Goal: Task Accomplishment & Management: Manage account settings

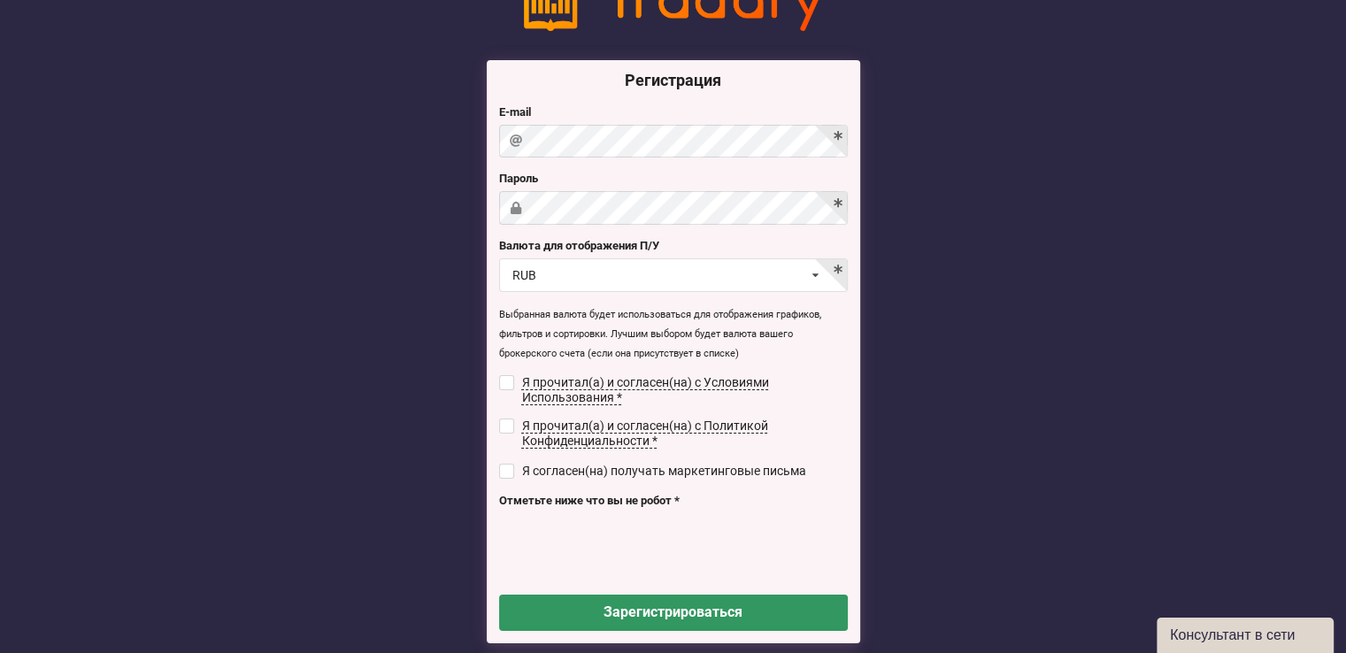
scroll to position [89, 0]
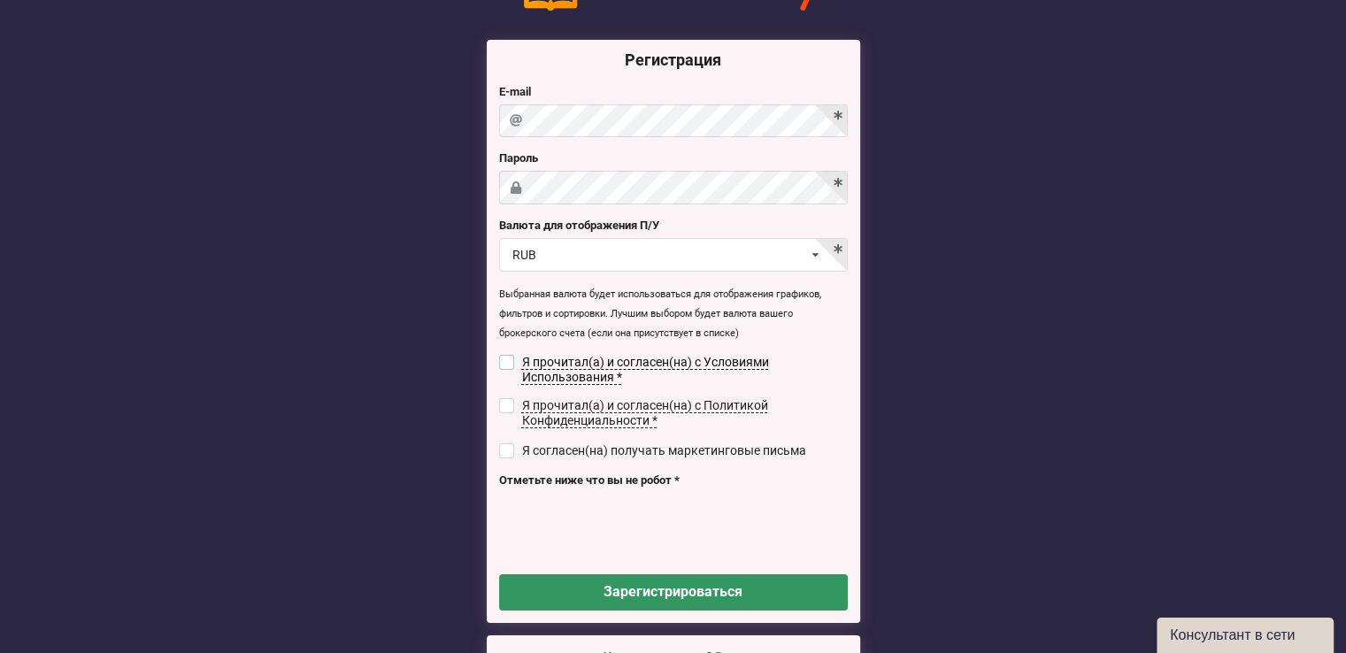
click at [508, 366] on input "checkbox" at bounding box center [506, 362] width 15 height 15
checkbox input "true"
click at [500, 408] on input "checkbox" at bounding box center [506, 405] width 15 height 15
checkbox input "true"
click at [513, 456] on input "checkbox" at bounding box center [506, 450] width 15 height 15
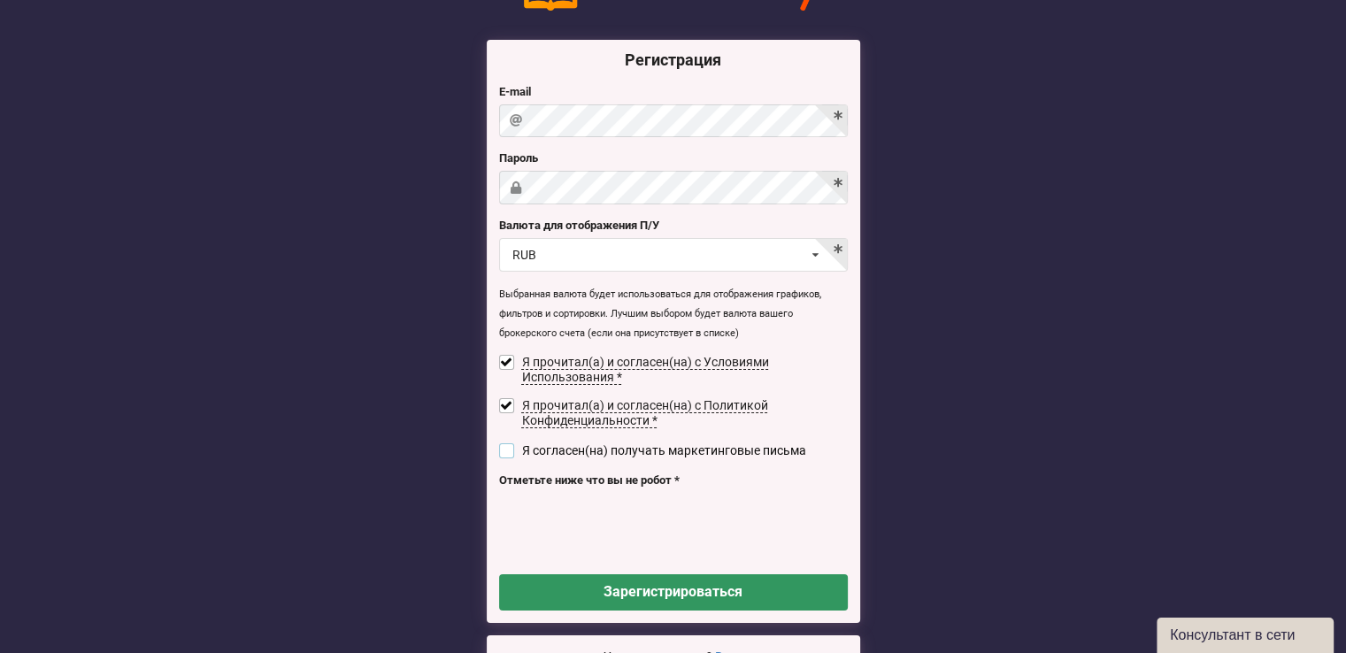
checkbox input "true"
click at [765, 260] on div "RUB USD RUB EUR UAH" at bounding box center [673, 255] width 349 height 34
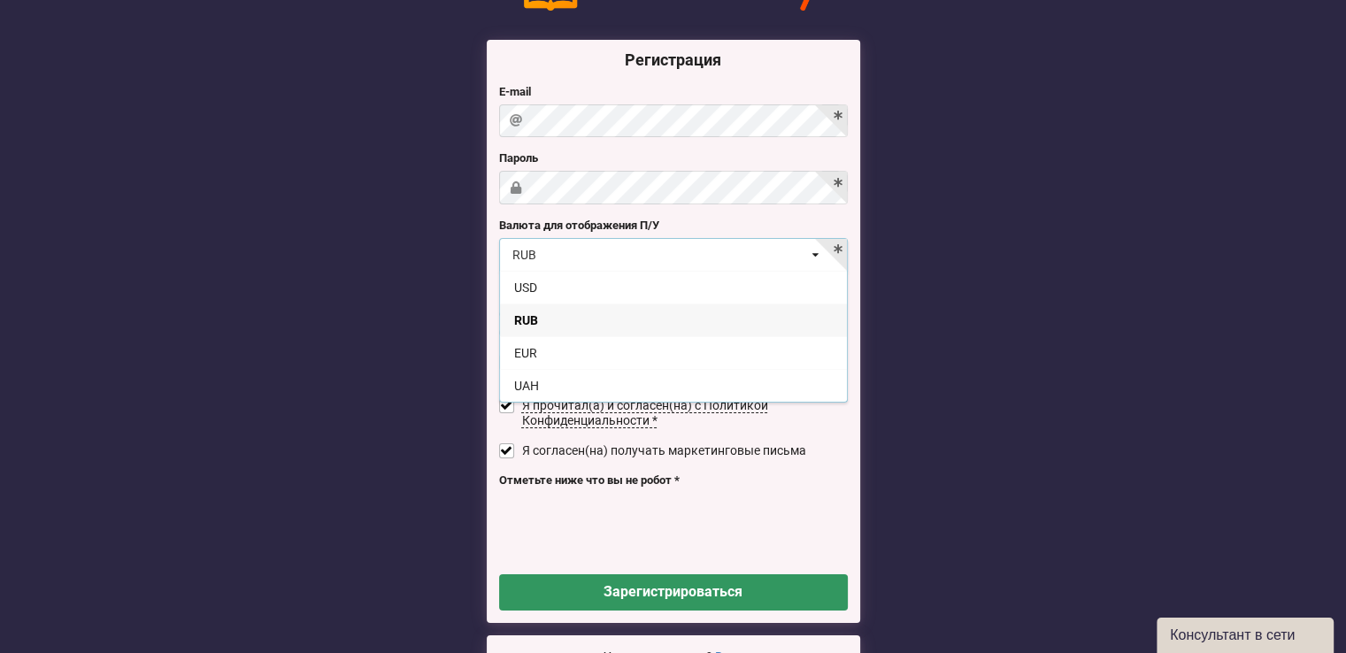
click at [694, 284] on div "USD" at bounding box center [673, 287] width 347 height 33
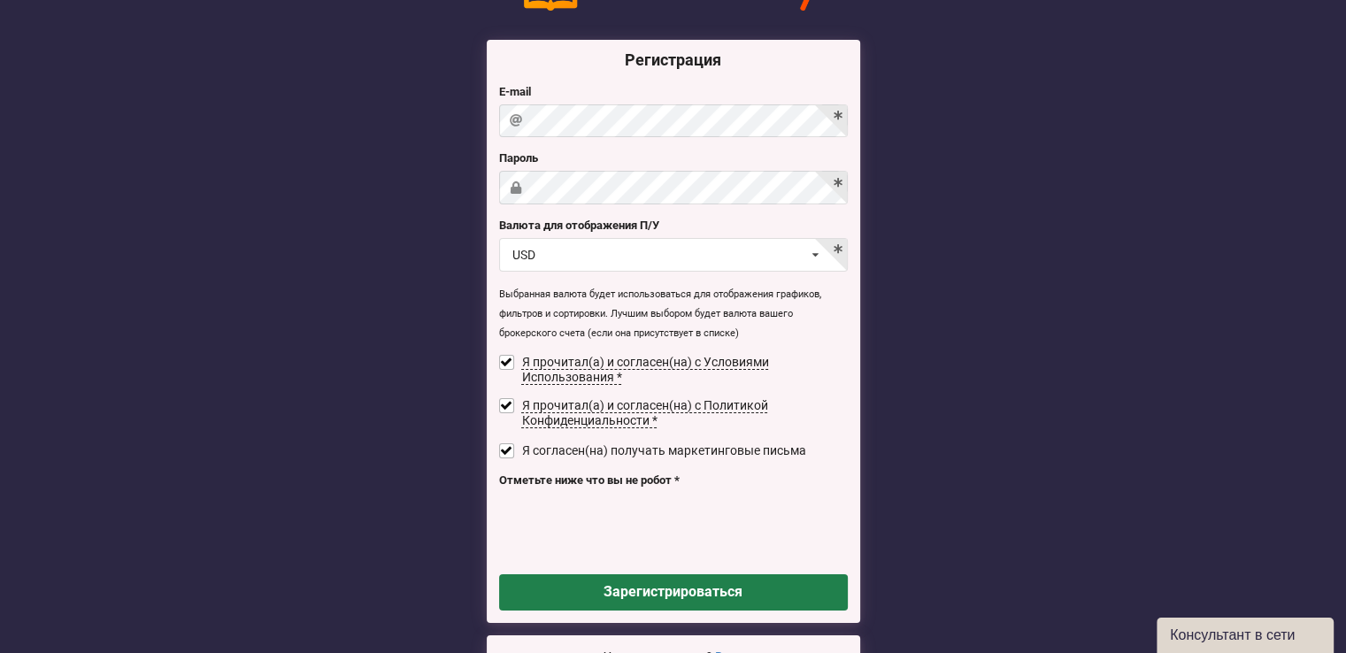
click at [747, 592] on button "Зарегистрироваться" at bounding box center [673, 592] width 349 height 36
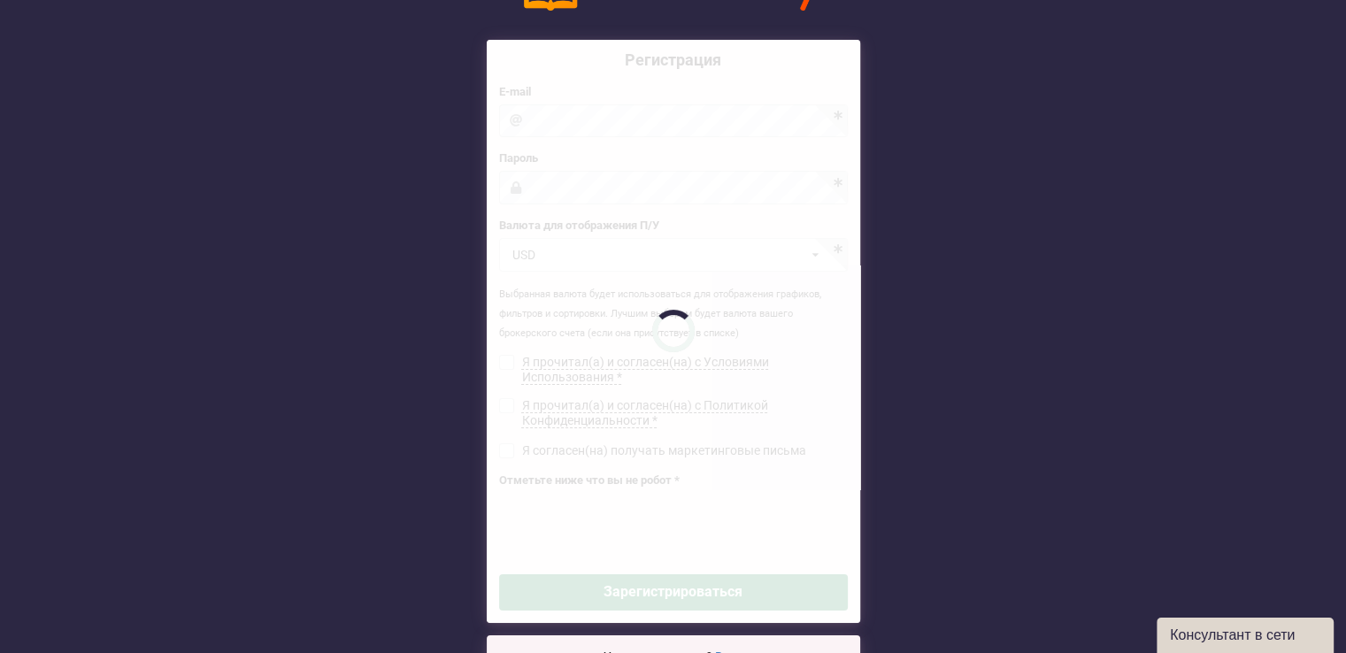
checkbox input "false"
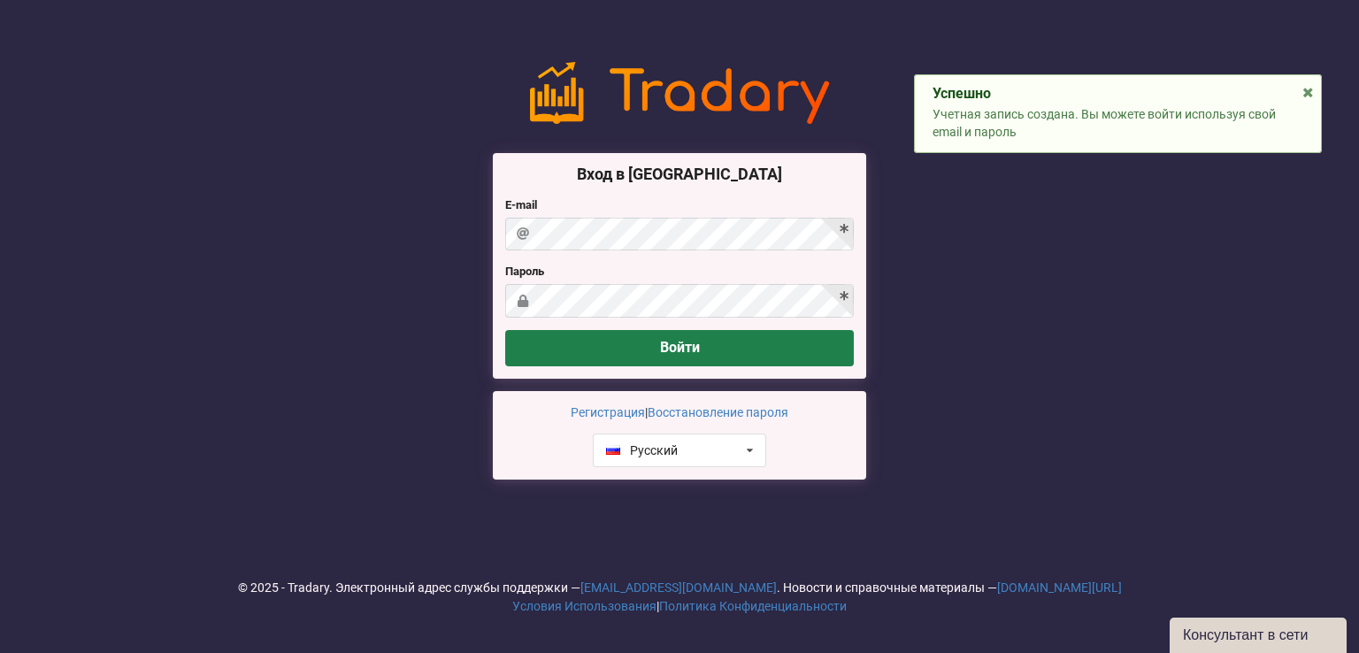
click at [767, 337] on button "Войти" at bounding box center [679, 348] width 349 height 36
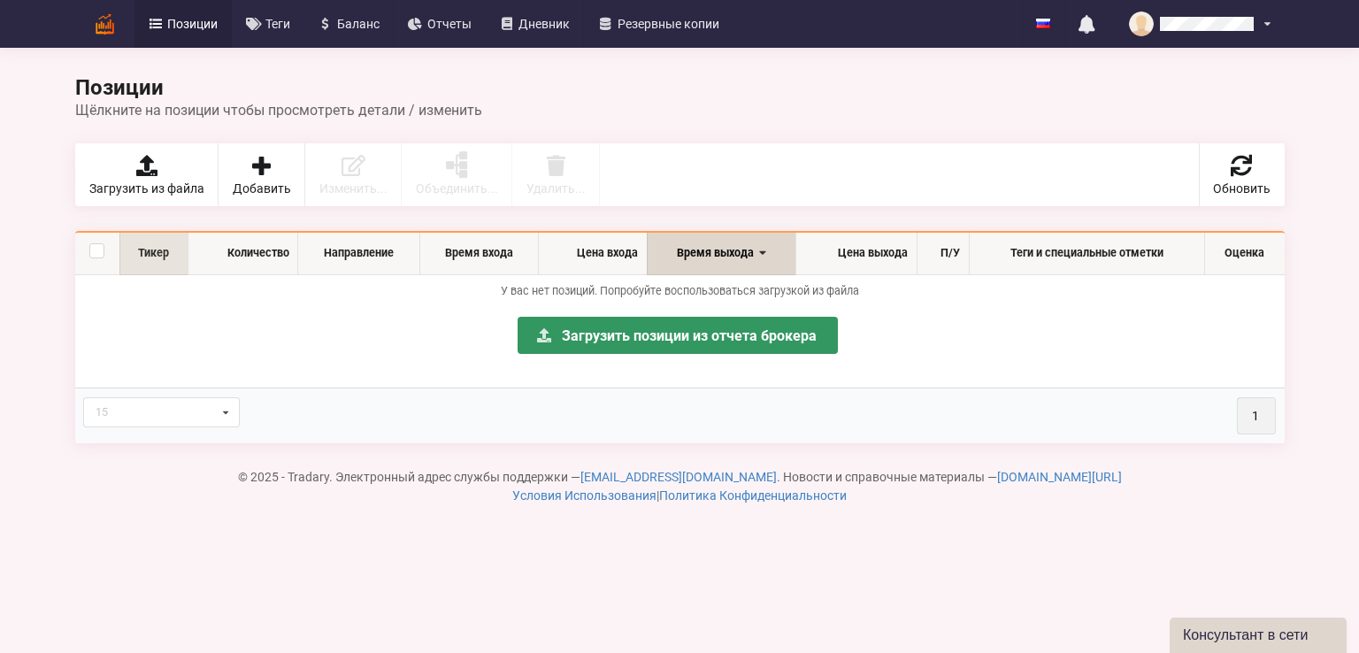
click at [144, 259] on th "Тикер" at bounding box center [153, 254] width 68 height 42
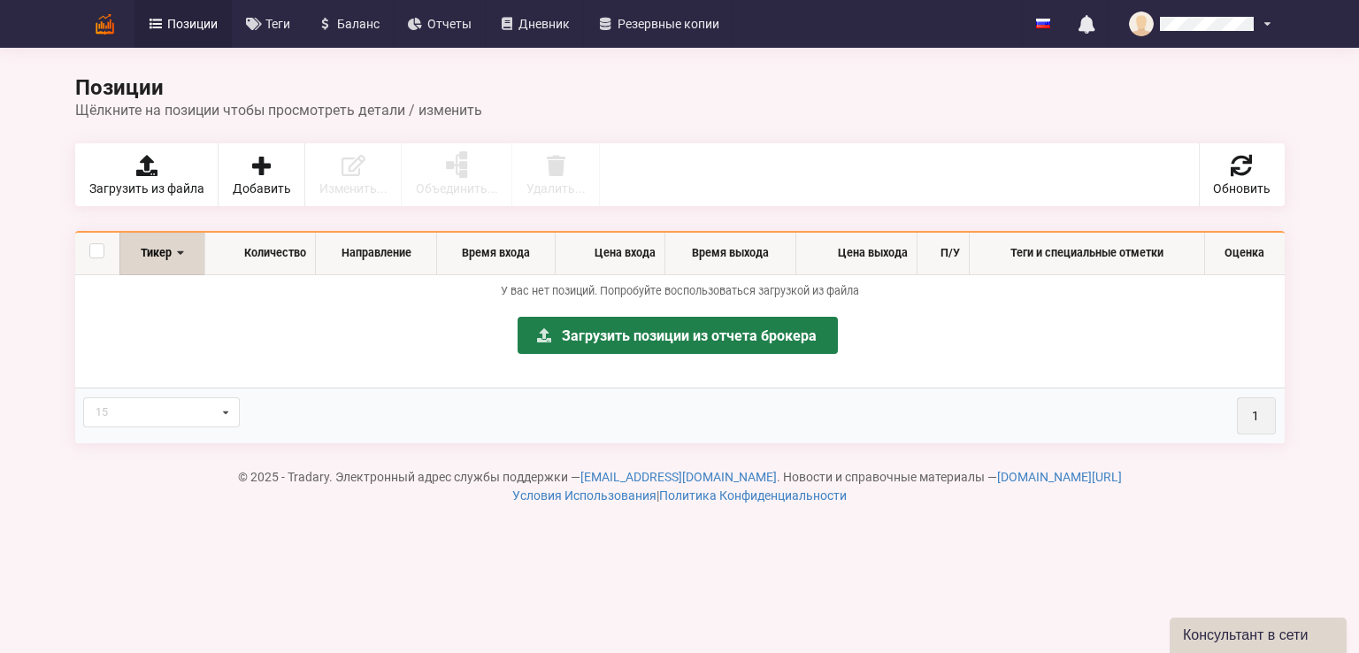
click at [680, 337] on link "Загрузить позиции из отчета брокера" at bounding box center [678, 335] width 320 height 37
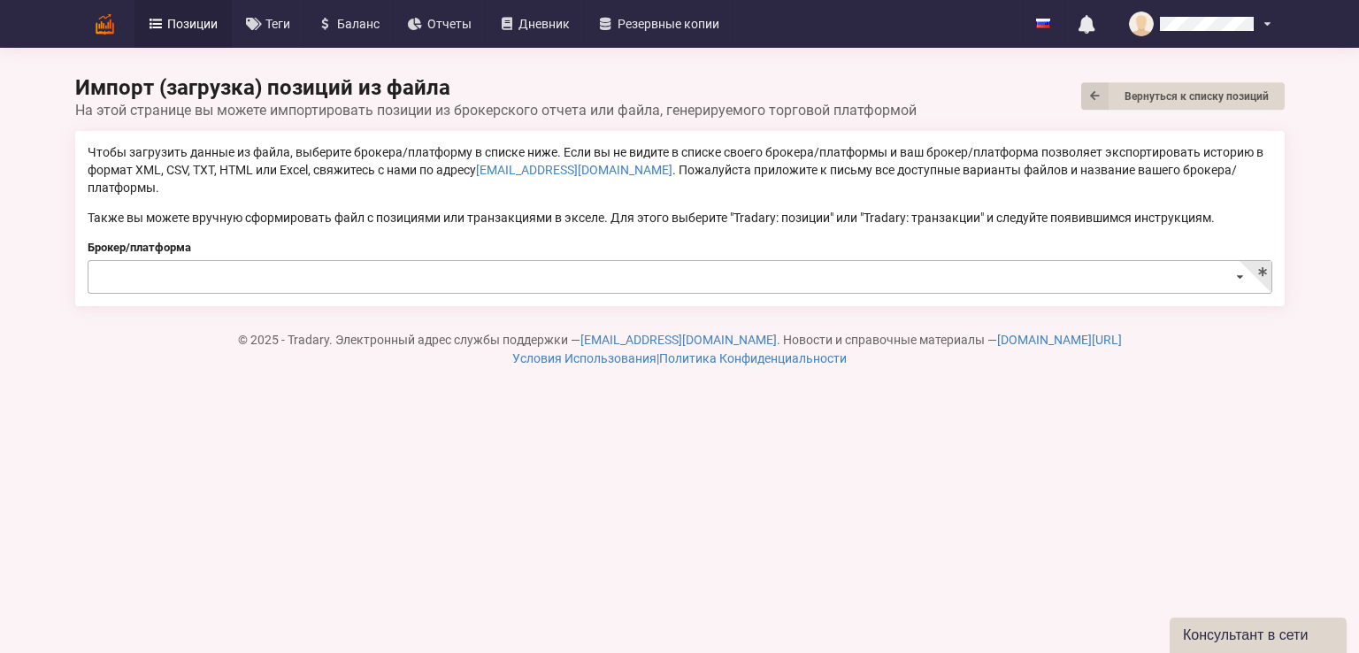
click at [533, 264] on input at bounding box center [680, 278] width 1183 height 35
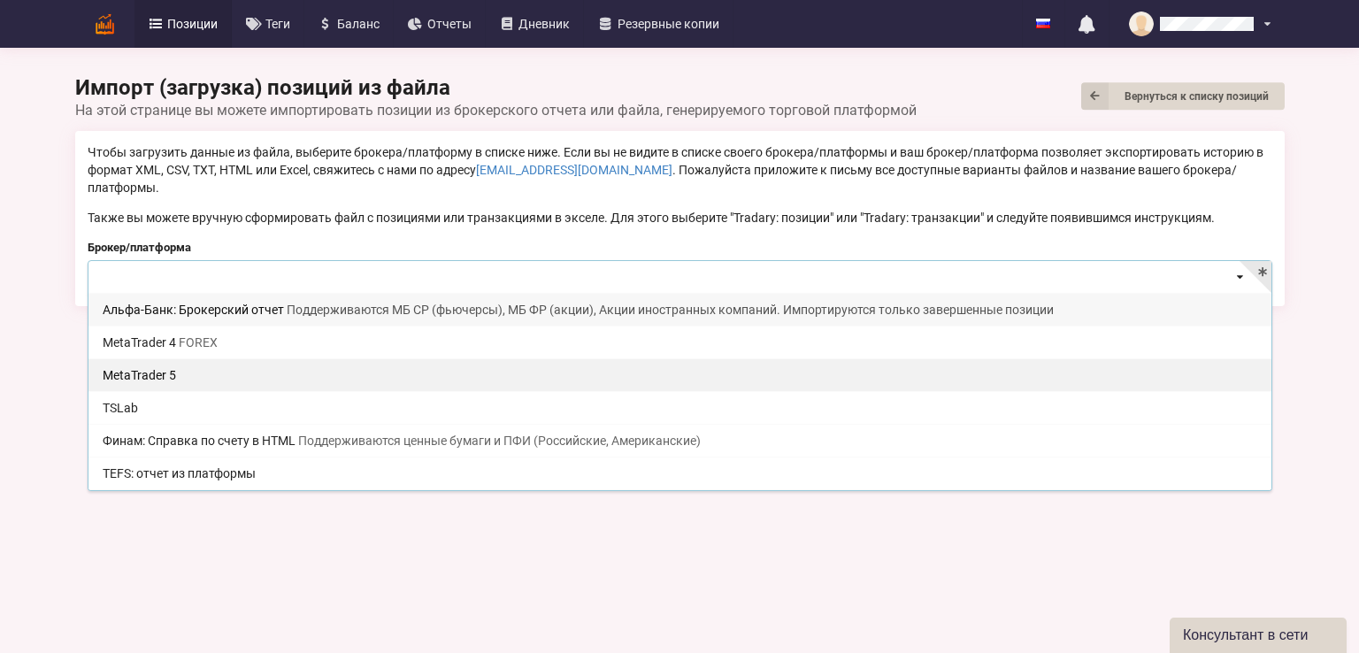
click at [353, 358] on div "MetaTrader 5" at bounding box center [680, 374] width 1183 height 33
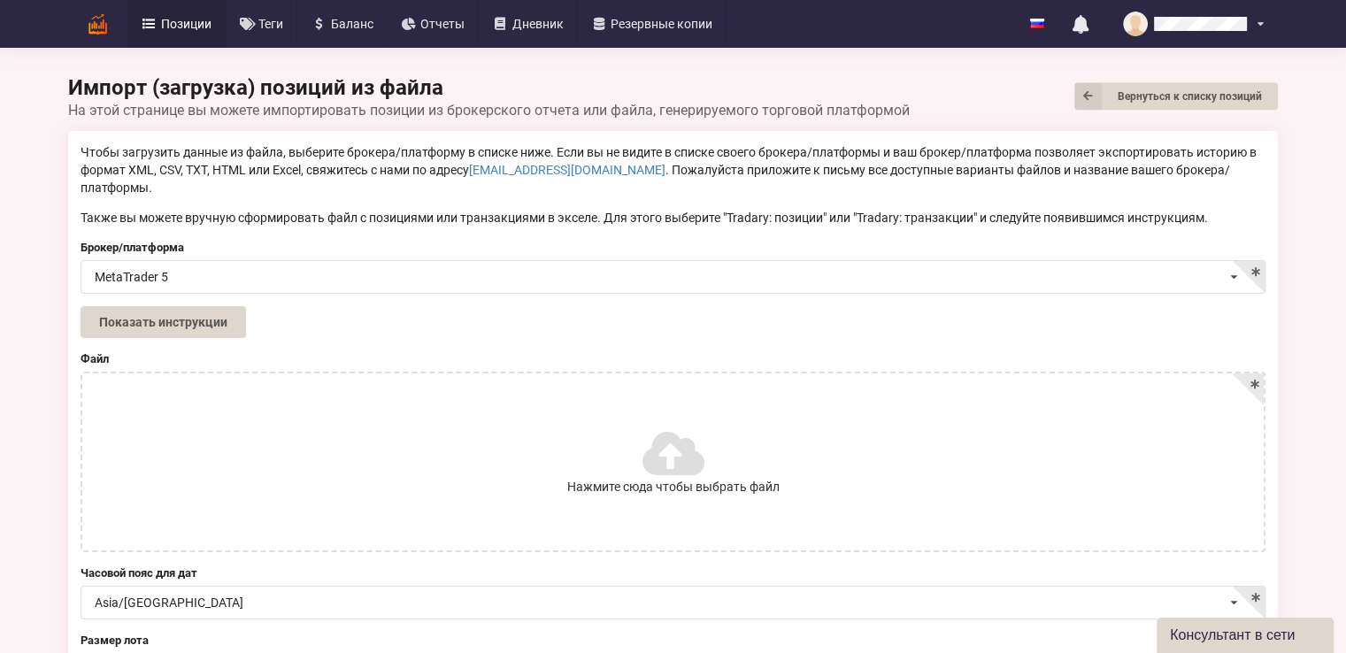
click at [208, 29] on span "Позиции" at bounding box center [186, 24] width 50 height 12
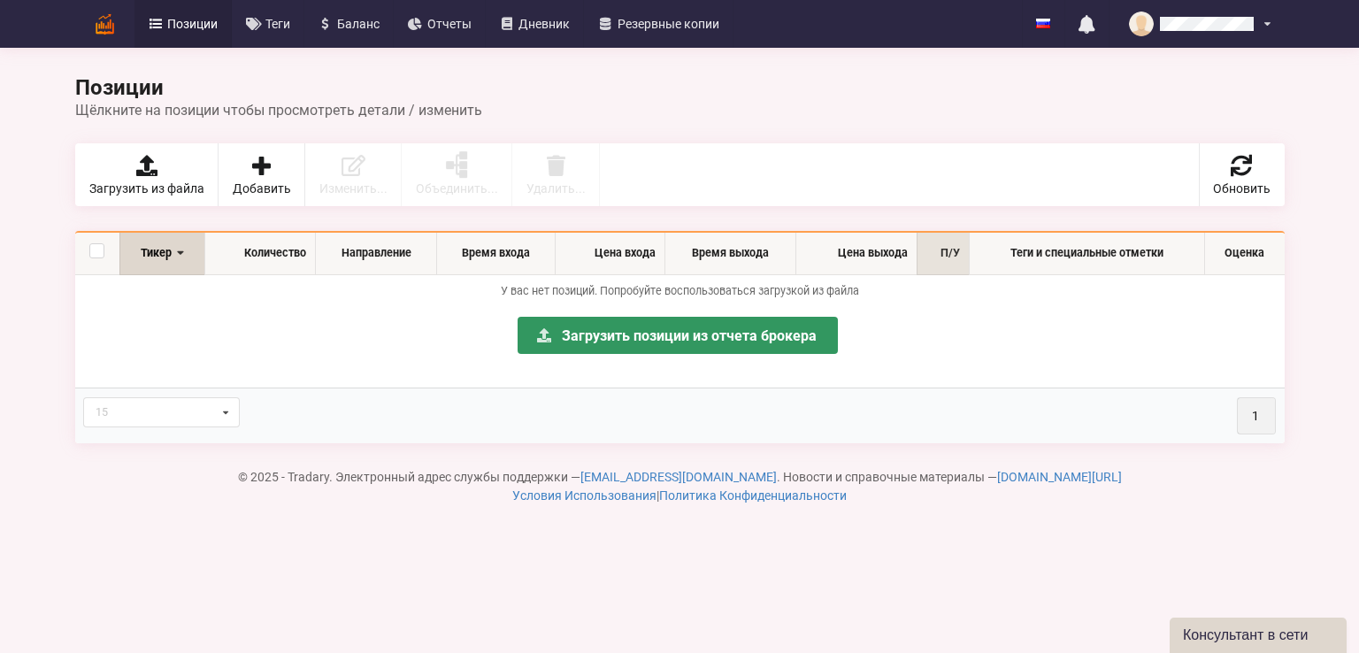
click at [957, 264] on th "П/У" at bounding box center [943, 254] width 52 height 42
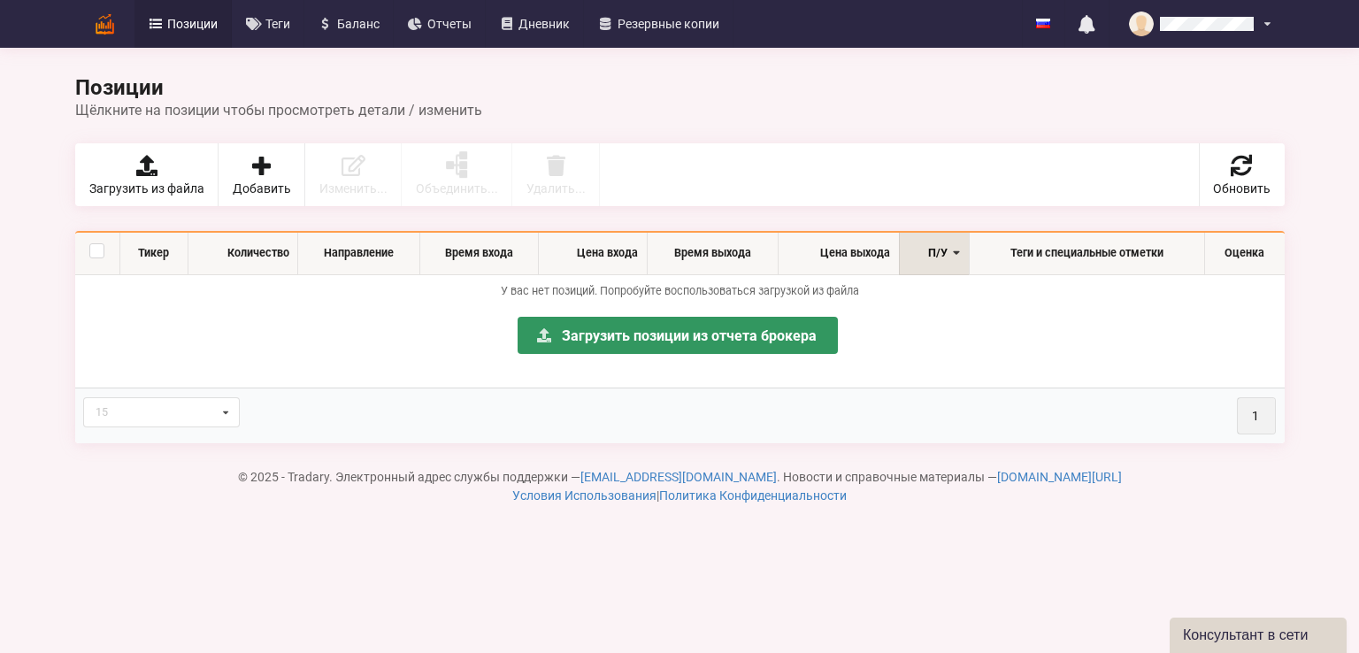
click at [957, 264] on th "П/У" at bounding box center [933, 254] width 69 height 42
click at [296, 160] on link "Добавить" at bounding box center [262, 174] width 87 height 63
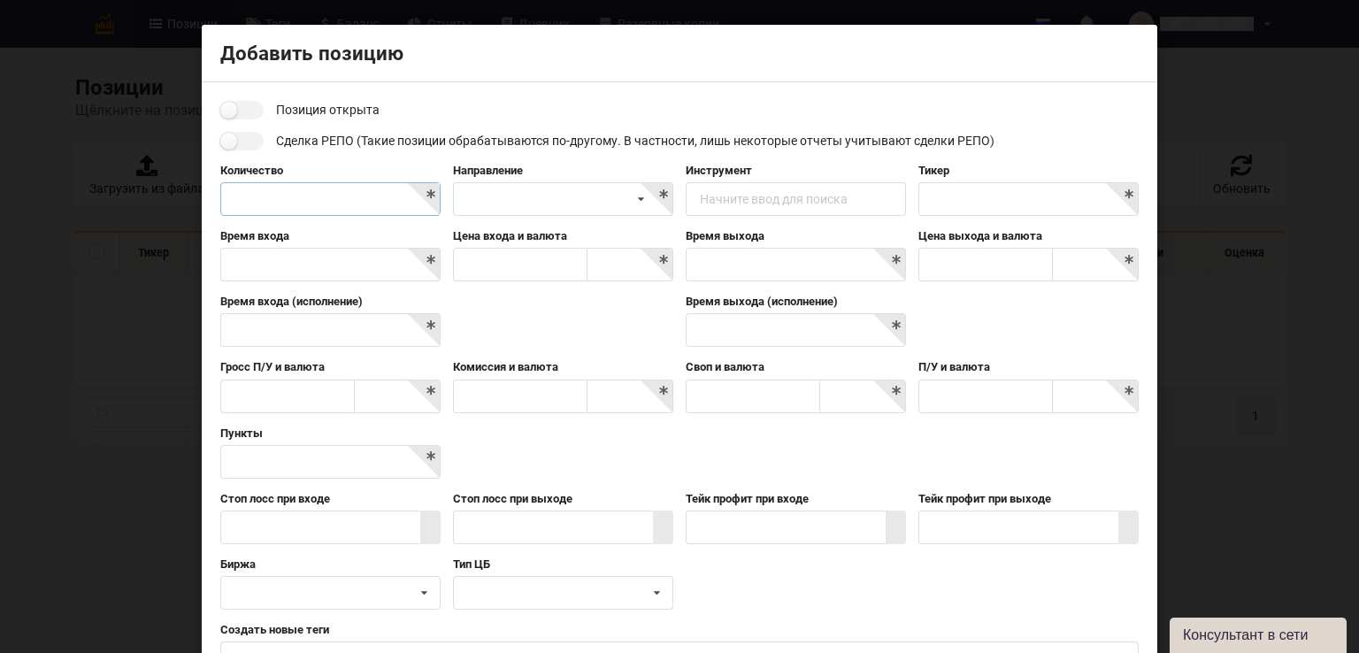
click at [347, 200] on input "text" at bounding box center [330, 199] width 220 height 34
click at [503, 185] on div "Короткая Длинная" at bounding box center [563, 199] width 220 height 34
click at [517, 233] on div "Короткая" at bounding box center [563, 231] width 219 height 33
click at [793, 196] on div "Начните ввод для поиска" at bounding box center [774, 199] width 148 height 12
type input "ч"
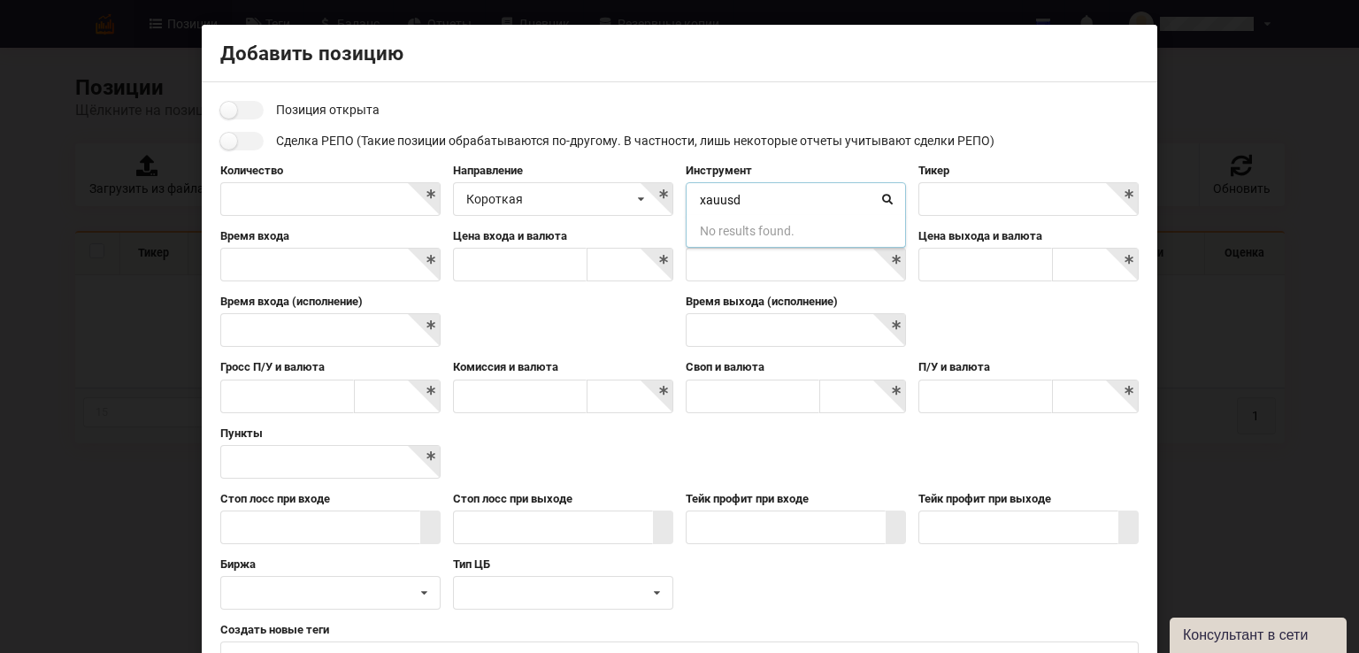
type input "xauusd"
click at [1054, 196] on input "text" at bounding box center [1029, 199] width 220 height 34
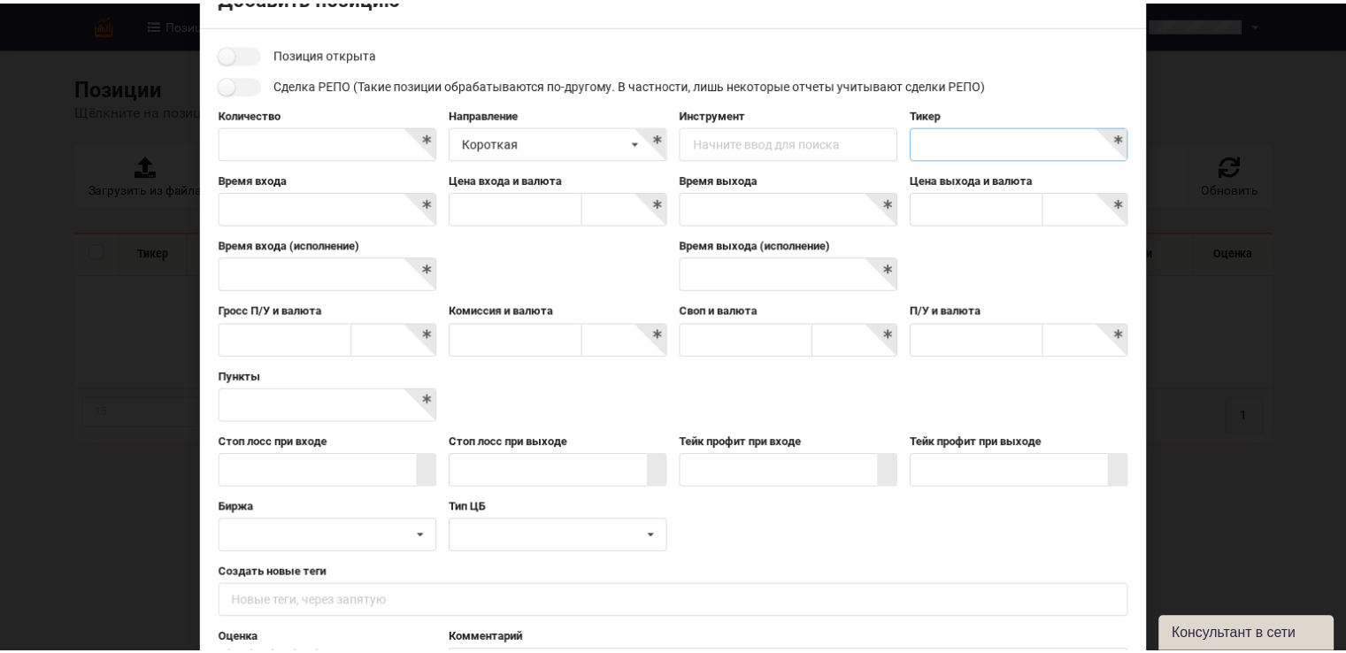
scroll to position [89, 0]
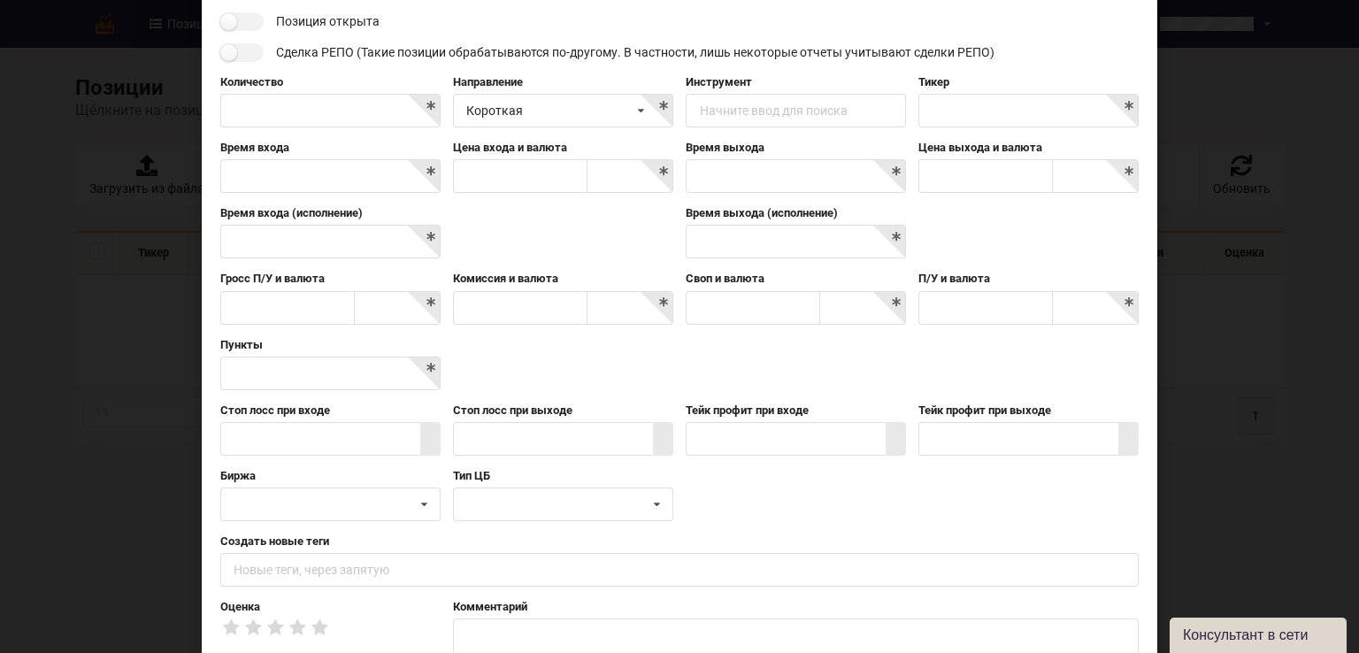
click at [1319, 194] on div "Добавить позицию Позиция открыта Сделка РЕПО (Такие позиции обрабатываются по-д…" at bounding box center [679, 326] width 1359 height 653
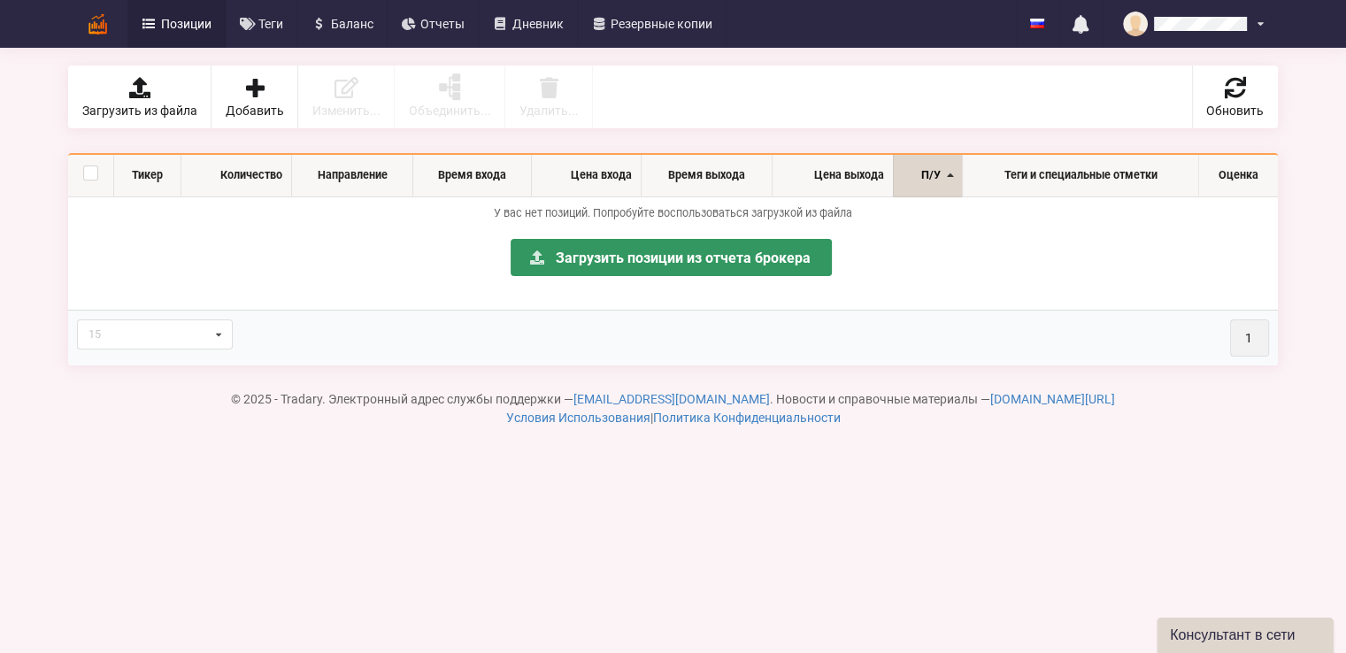
scroll to position [0, 0]
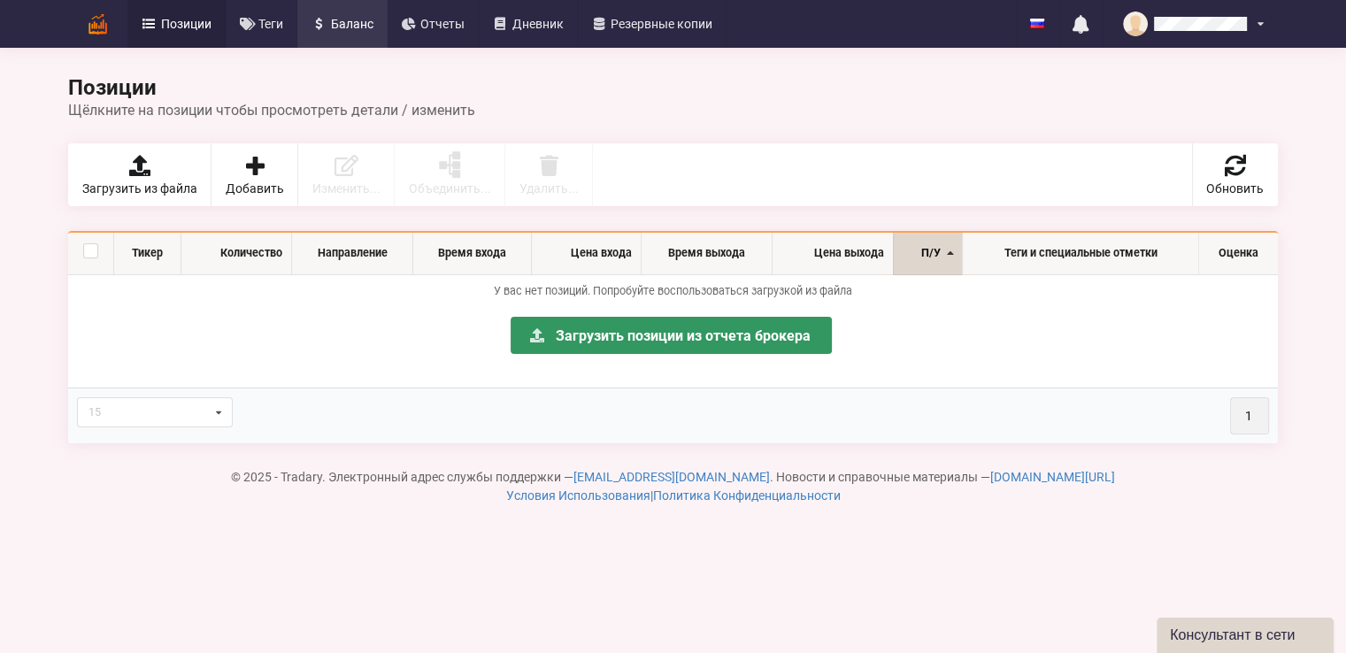
click at [378, 24] on link "Баланс" at bounding box center [342, 24] width 90 height 48
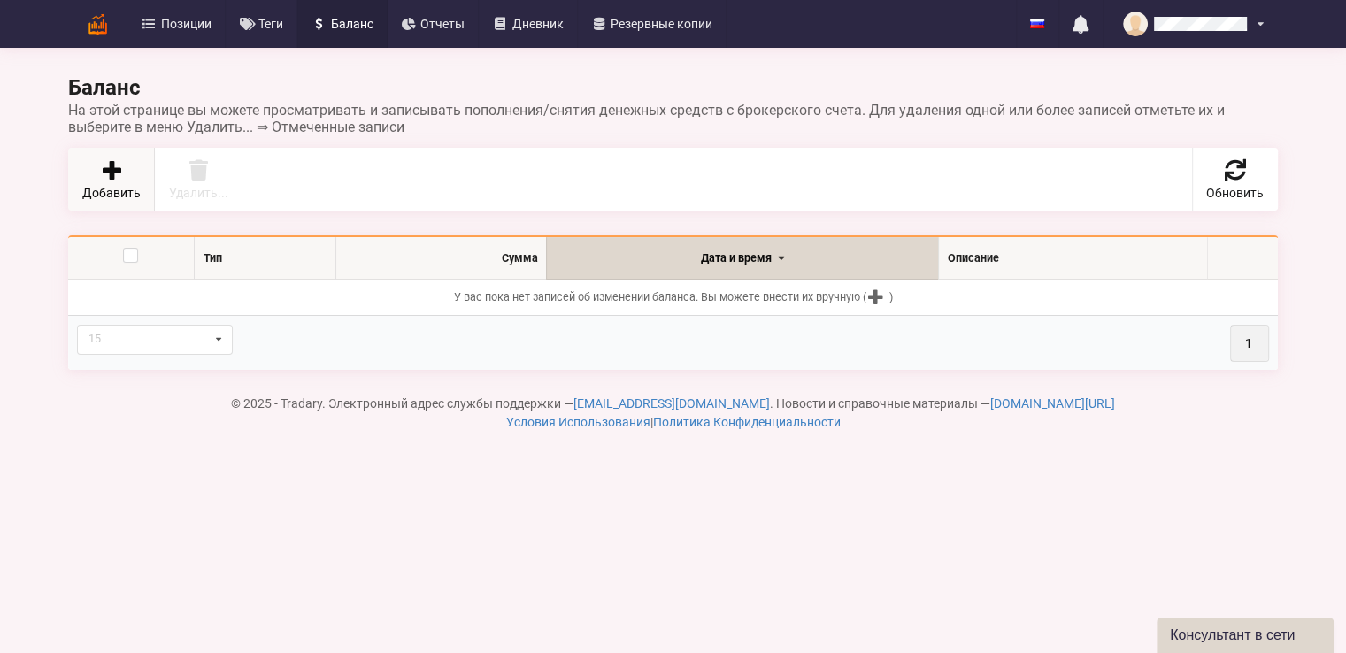
click at [135, 192] on span "Добавить" at bounding box center [111, 193] width 58 height 12
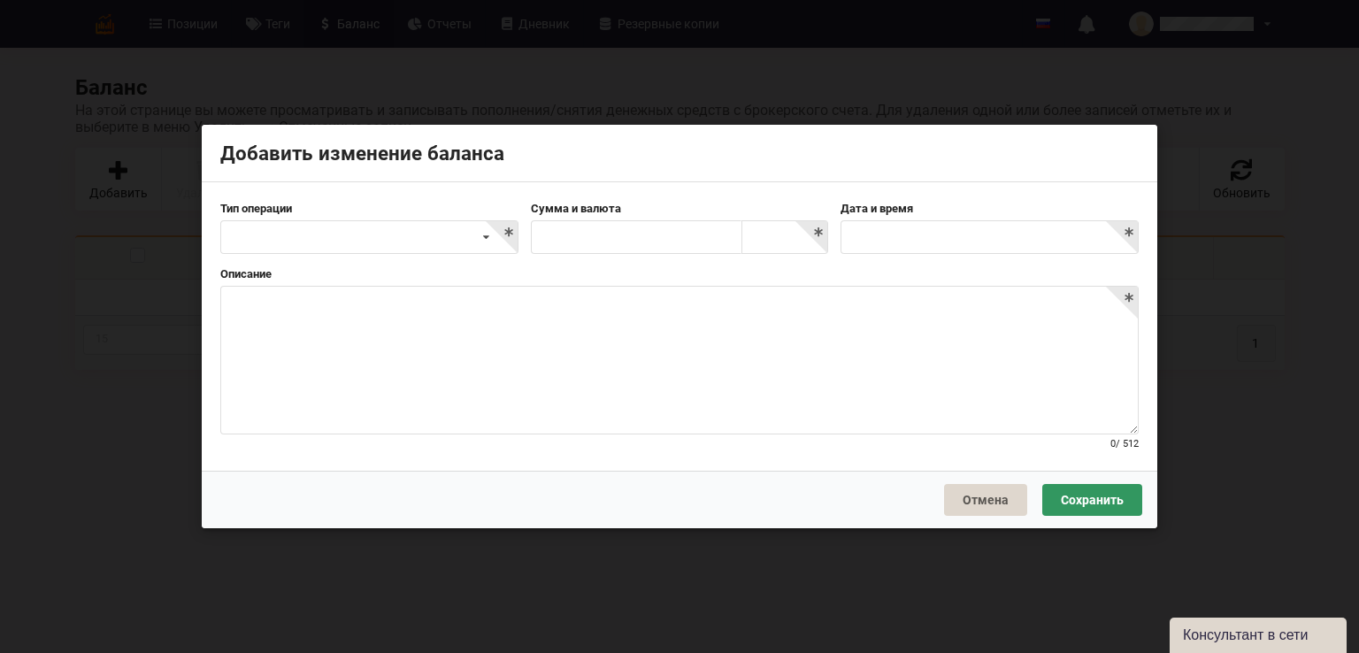
click at [1251, 172] on div "Добавить изменение баланса Тип операции Пополнение Снятие Комиссия/оплата Друго…" at bounding box center [679, 326] width 1359 height 653
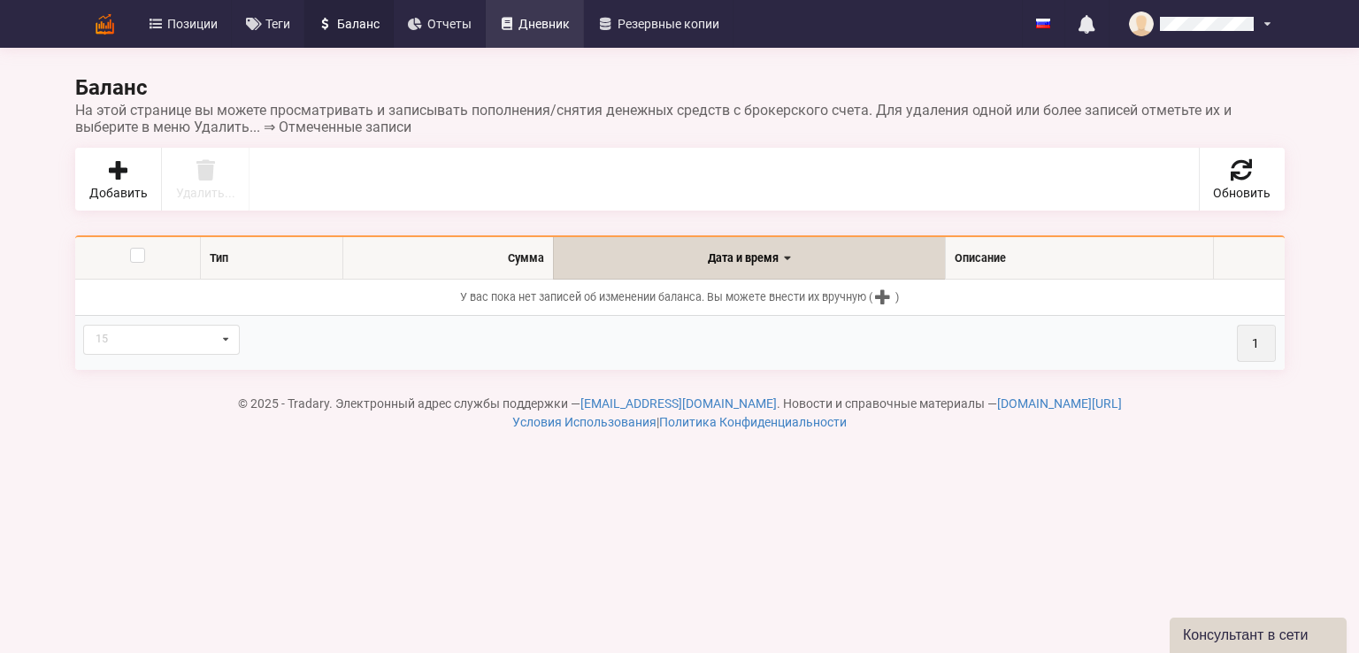
click at [533, 26] on span "Дневник" at bounding box center [544, 24] width 51 height 12
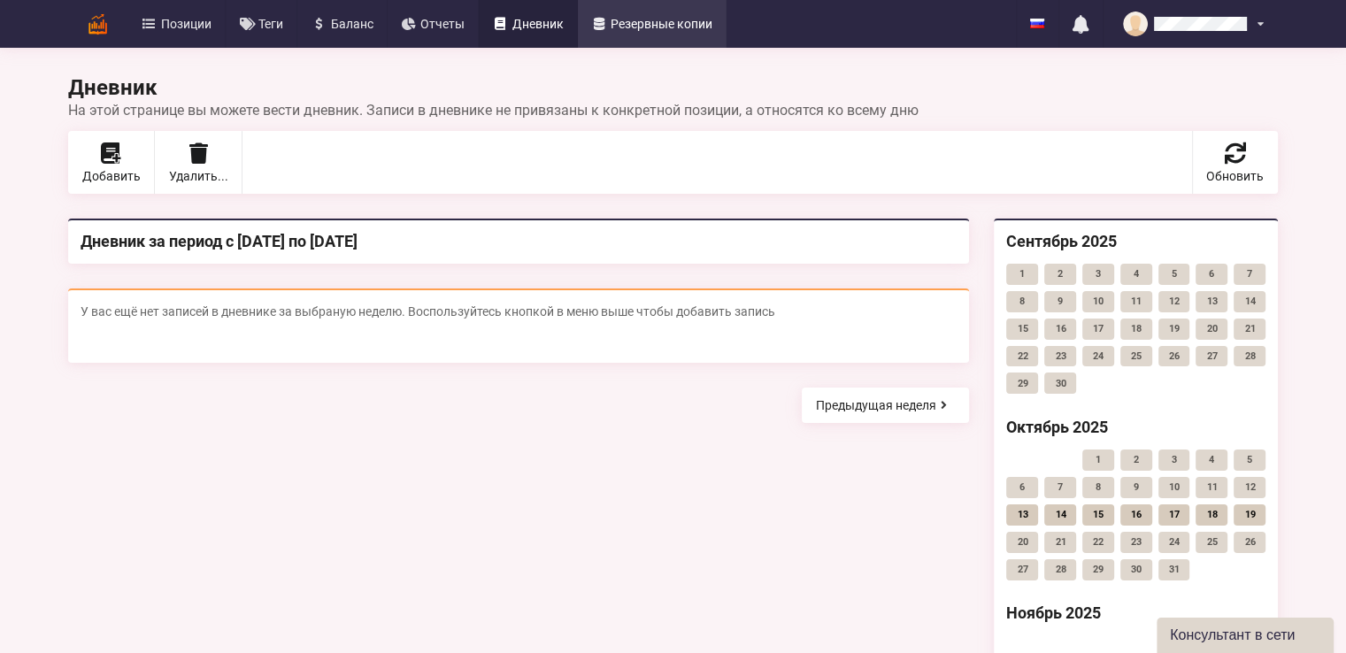
click at [653, 28] on span "Резервные копии" at bounding box center [662, 24] width 102 height 12
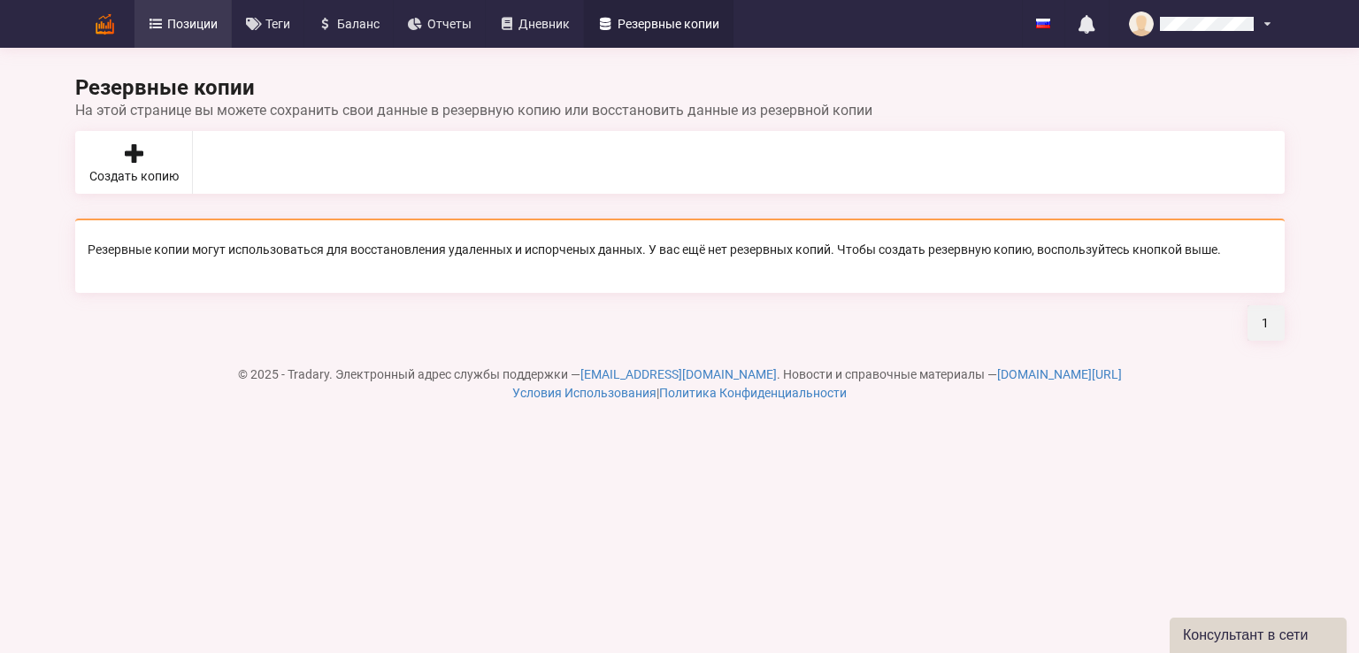
click at [170, 22] on span "Позиции" at bounding box center [192, 24] width 50 height 12
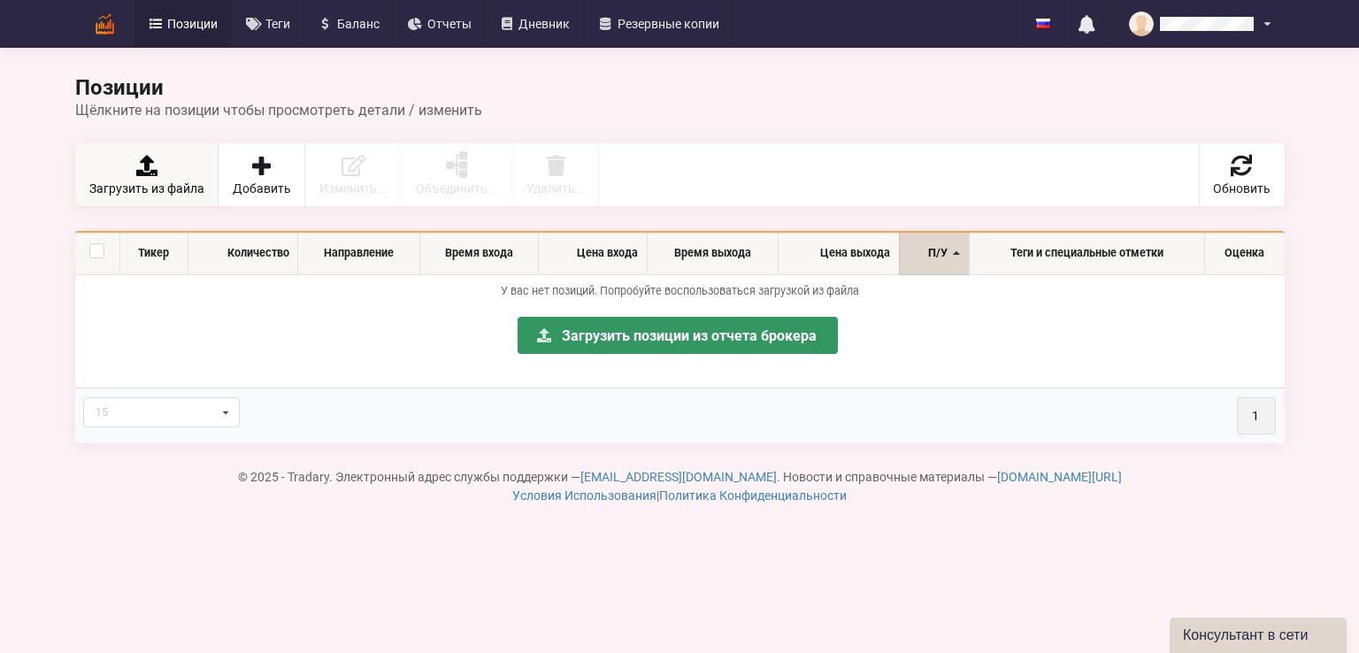
click at [148, 172] on icon at bounding box center [146, 165] width 25 height 21
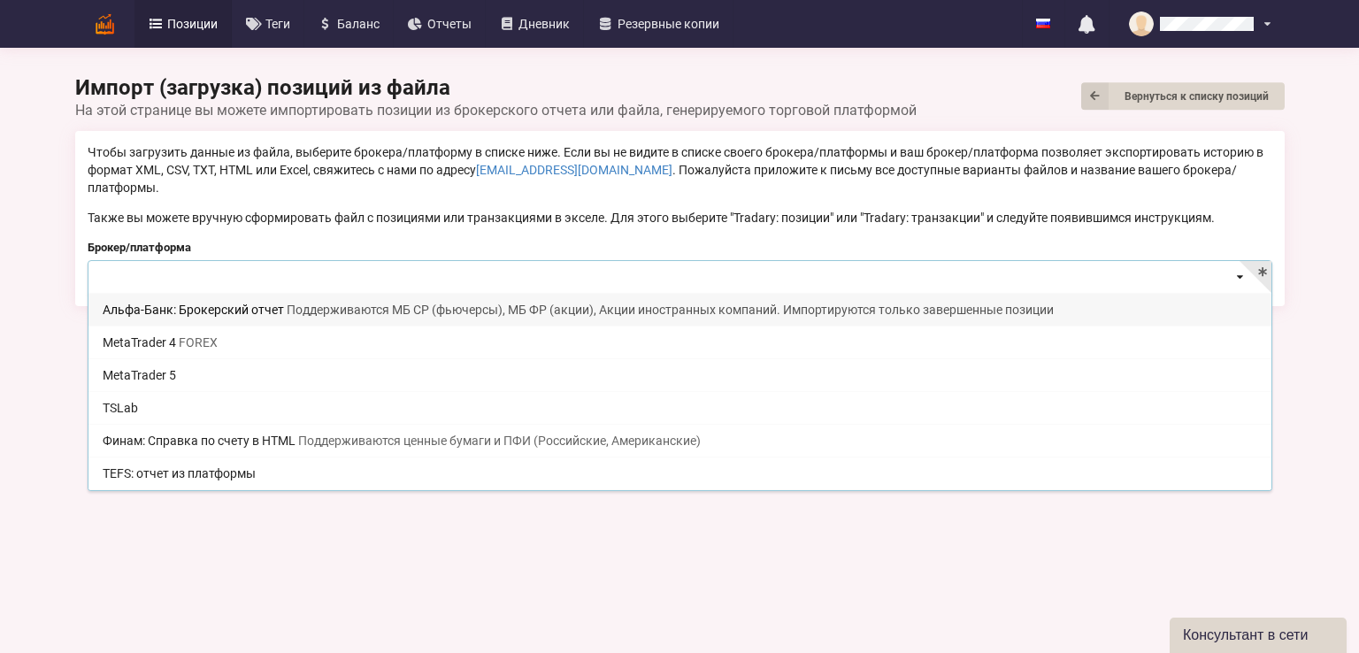
click at [571, 273] on input at bounding box center [680, 278] width 1183 height 35
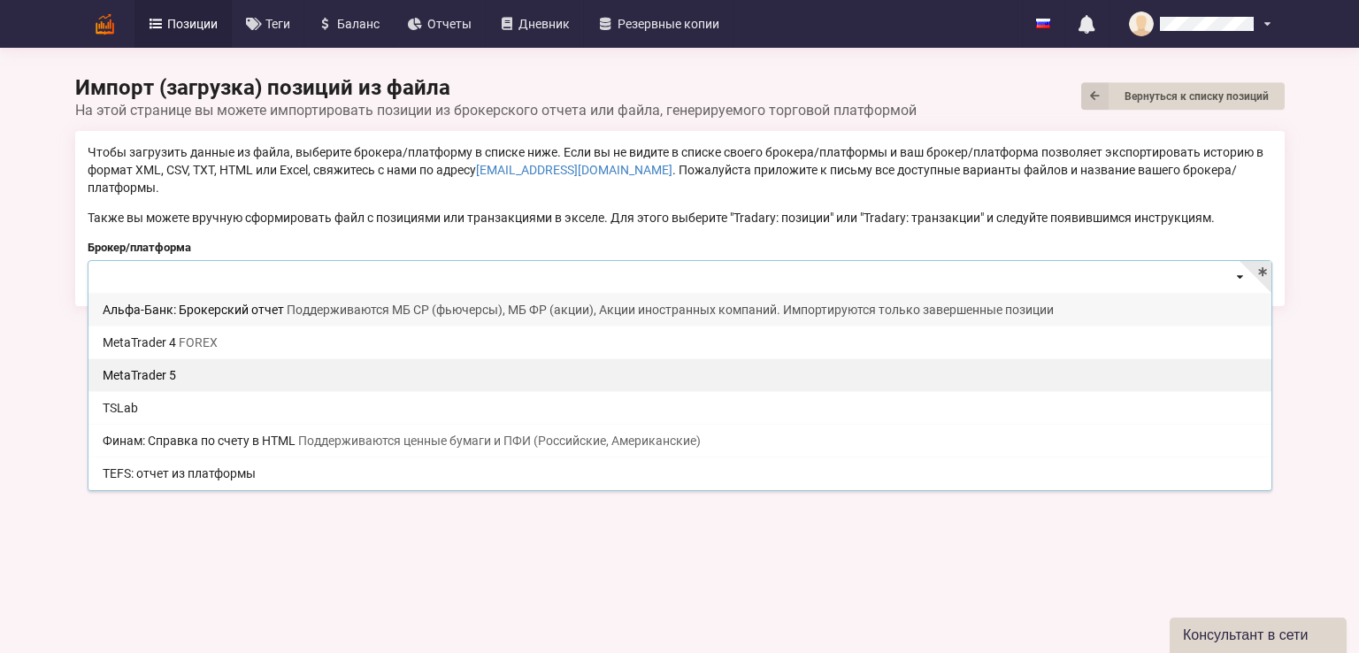
click at [181, 358] on div "MetaTrader 5" at bounding box center [680, 374] width 1183 height 33
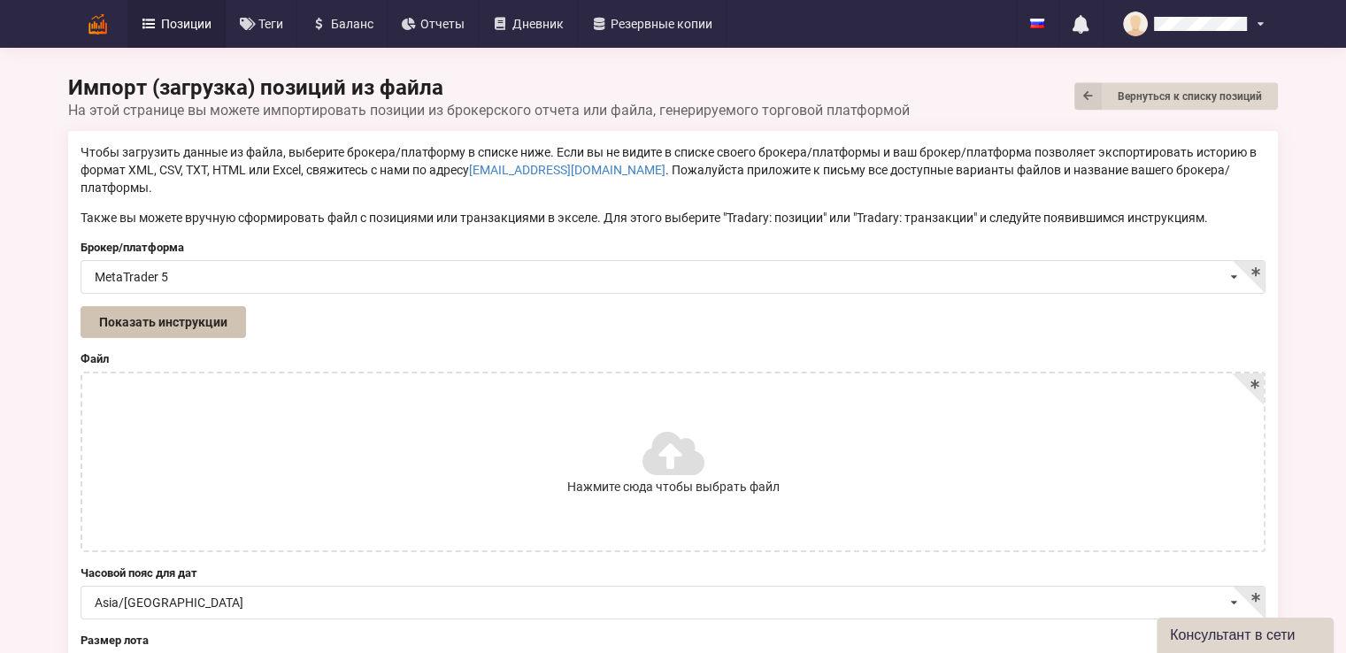
click at [208, 308] on button "Показать инструкции" at bounding box center [164, 322] width 166 height 32
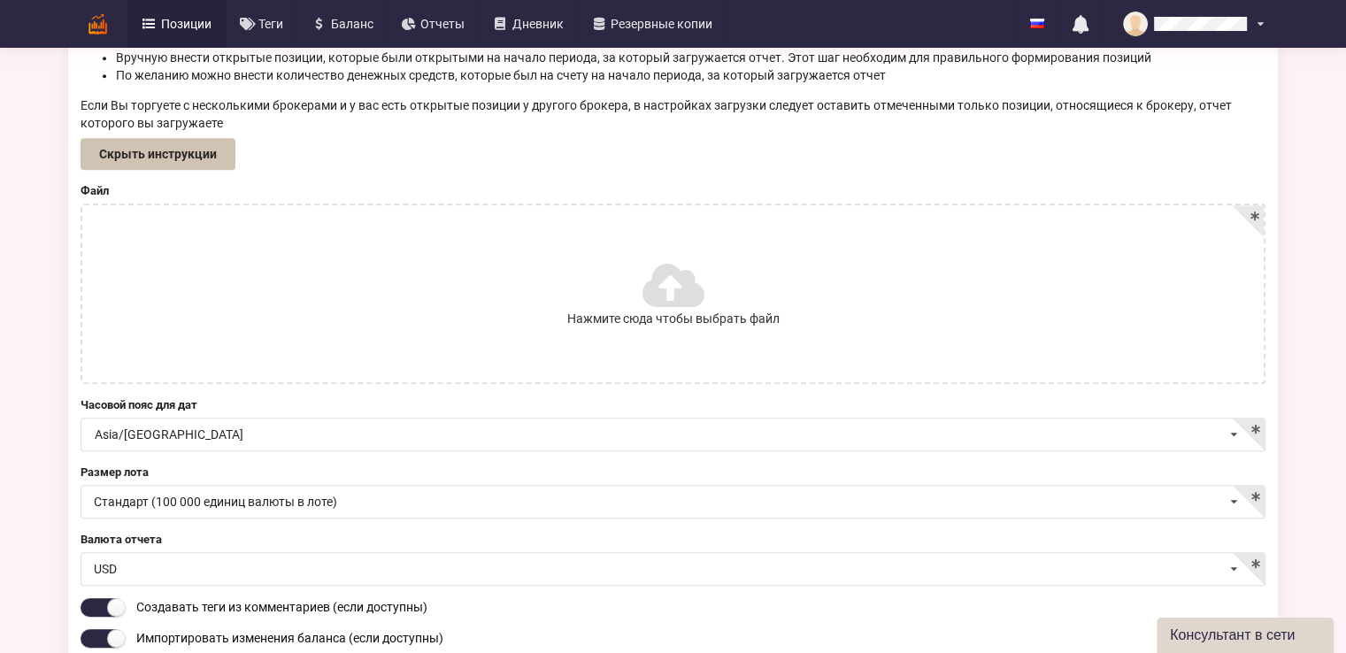
scroll to position [1151, 0]
